Goal: Navigation & Orientation: Find specific page/section

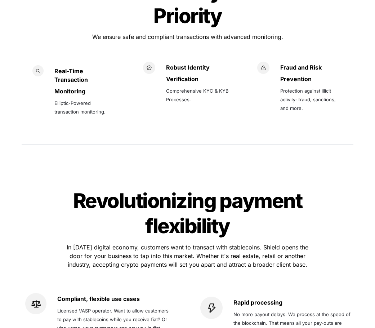
scroll to position [1080, 0]
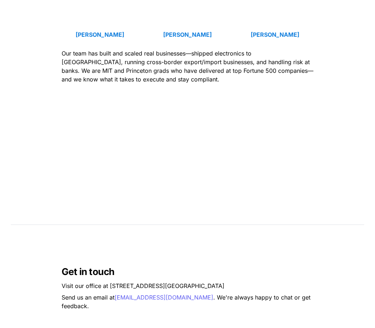
scroll to position [504, 0]
